Goal: Navigation & Orientation: Find specific page/section

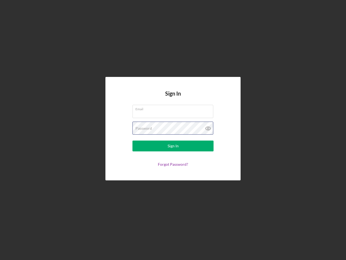
click at [173, 130] on div "Password" at bounding box center [173, 129] width 81 height 14
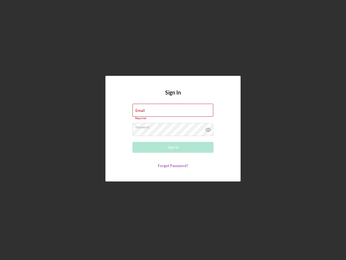
click at [208, 128] on icon at bounding box center [209, 130] width 14 height 14
